Goal: Task Accomplishment & Management: Complete application form

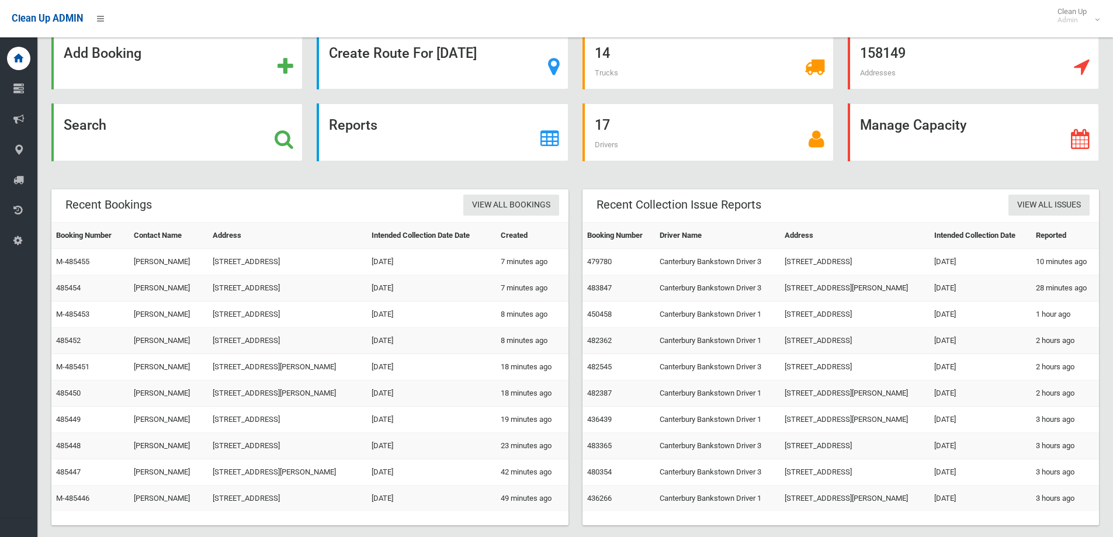
drag, startPoint x: 274, startPoint y: 197, endPoint x: 269, endPoint y: 192, distance: 8.3
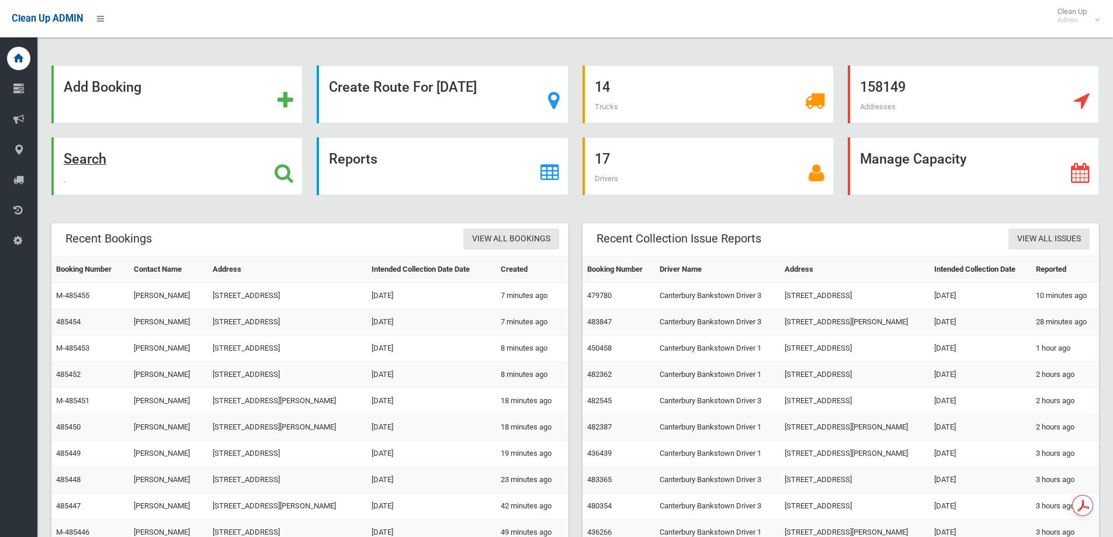
drag, startPoint x: 197, startPoint y: 102, endPoint x: 141, endPoint y: 152, distance: 75.7
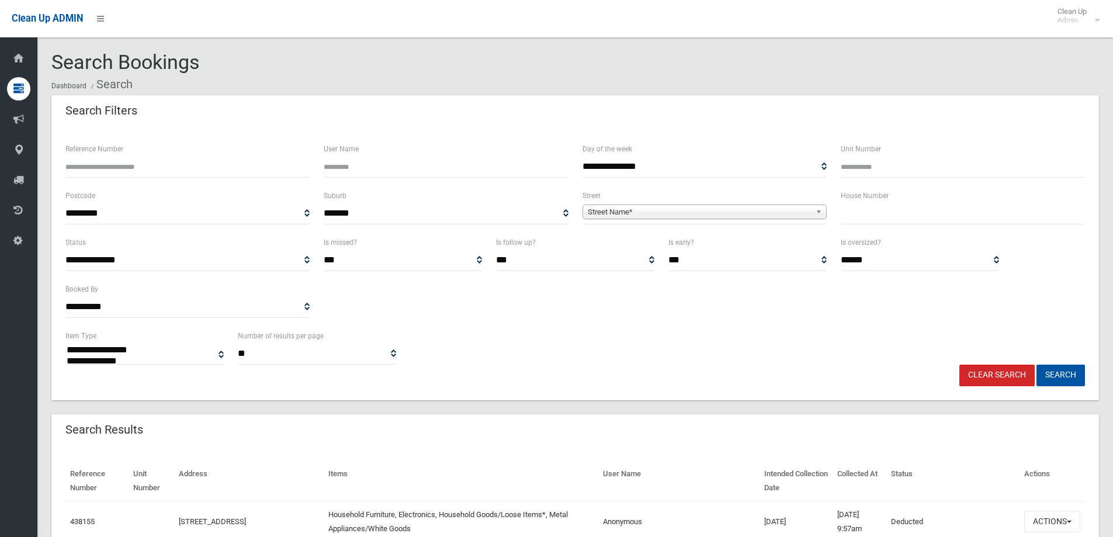
select select
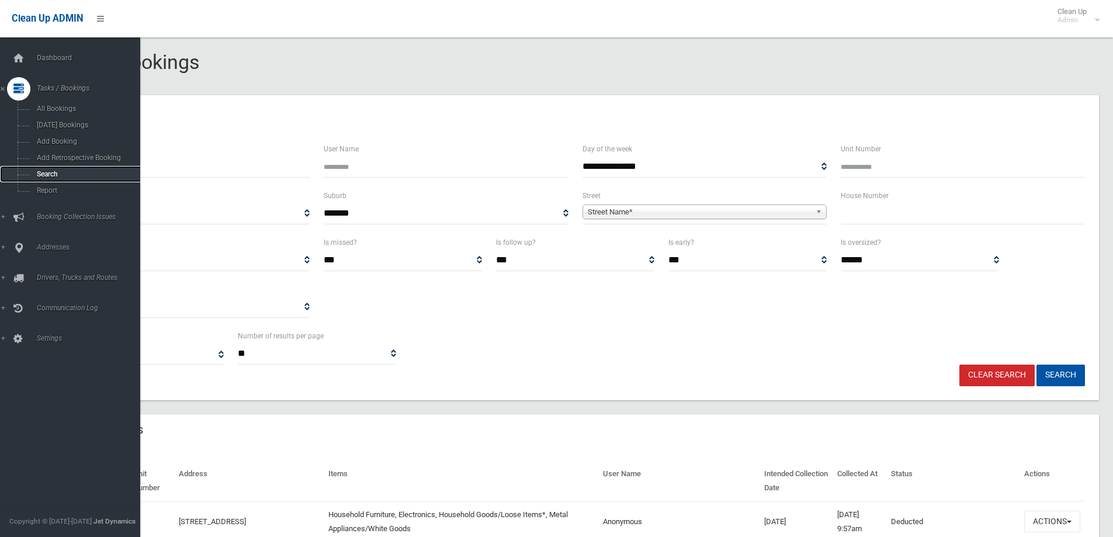
click at [40, 169] on link "Search" at bounding box center [74, 174] width 149 height 16
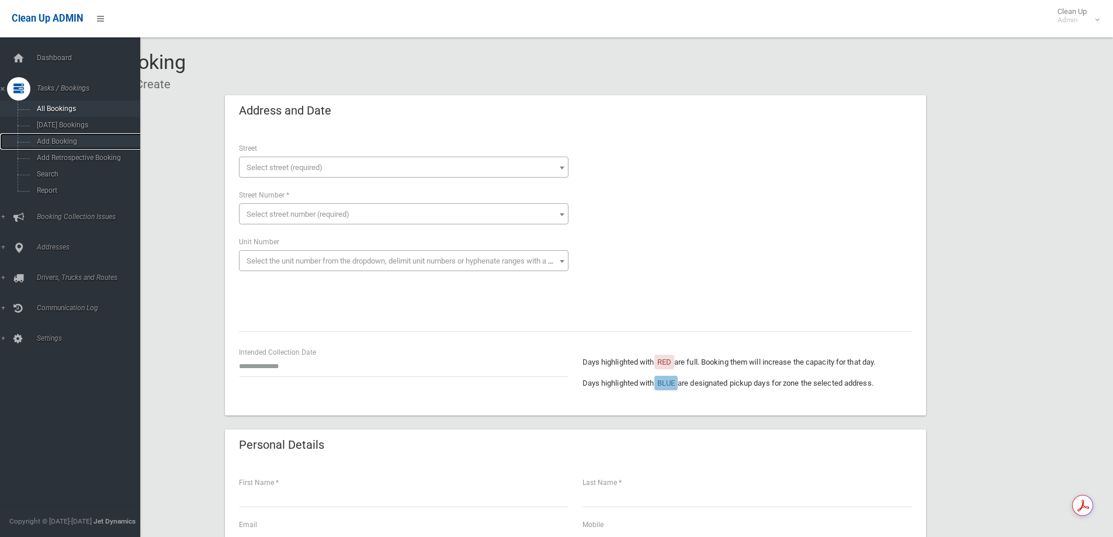
drag, startPoint x: 71, startPoint y: 138, endPoint x: 95, endPoint y: 103, distance: 42.3
click at [71, 138] on span "Add Booking" at bounding box center [86, 141] width 106 height 8
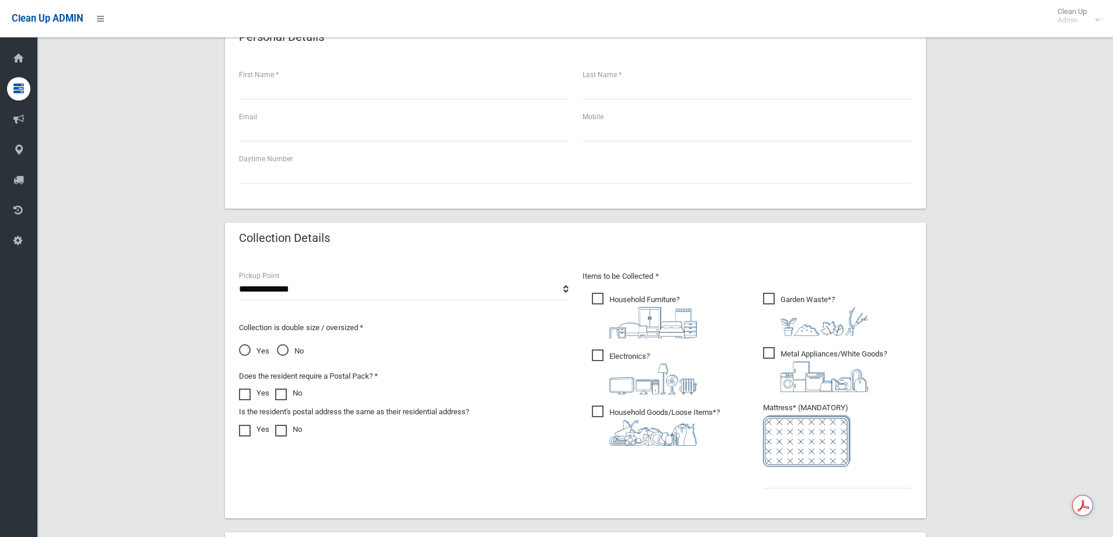
scroll to position [409, 0]
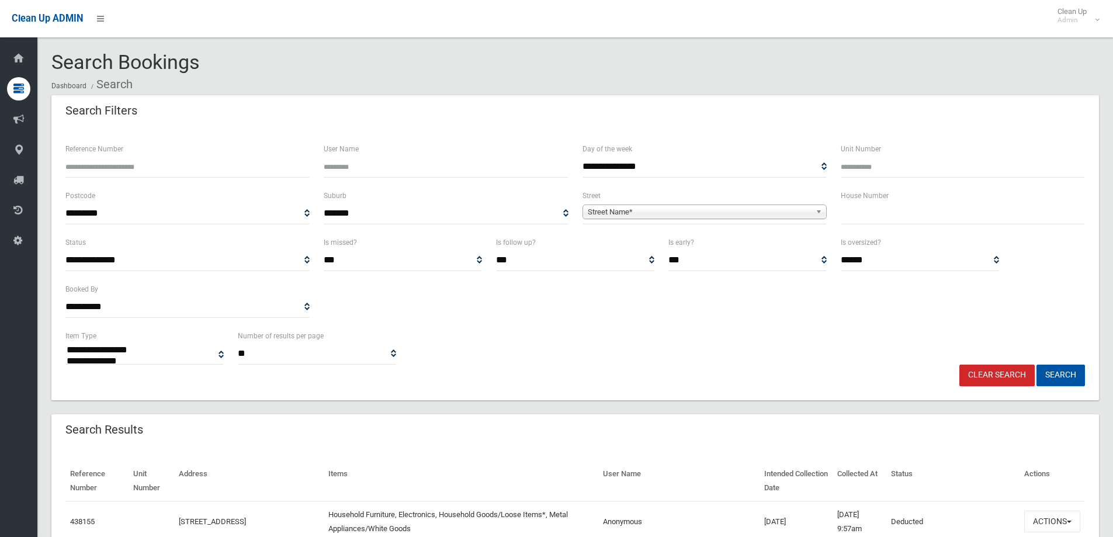
select select
